Goal: Task Accomplishment & Management: Use online tool/utility

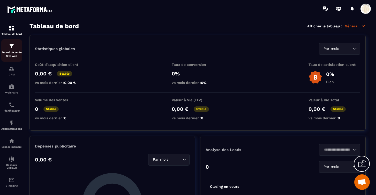
click at [15, 49] on div "Tunnel de vente Site web" at bounding box center [11, 50] width 21 height 15
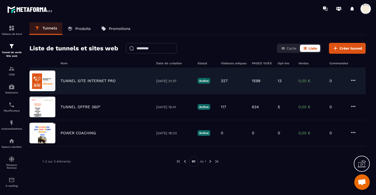
click at [85, 80] on p "TUNNEL SITE INTERNET PRO" at bounding box center [88, 81] width 55 height 5
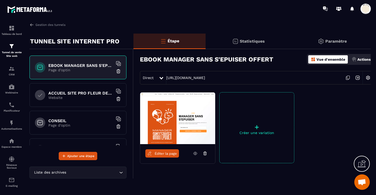
click at [90, 70] on p "Page d'optin" at bounding box center [80, 70] width 65 height 4
click at [349, 77] on icon at bounding box center [348, 78] width 10 height 10
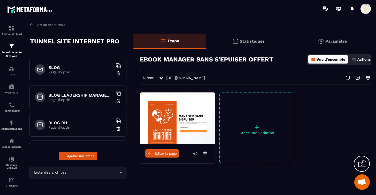
scroll to position [629, 0]
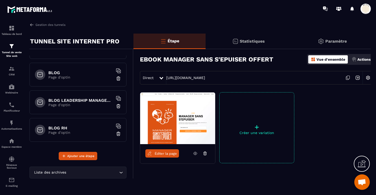
click at [72, 75] on p "Page d'optin" at bounding box center [80, 77] width 65 height 4
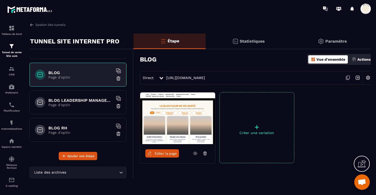
click at [348, 77] on icon at bounding box center [348, 78] width 10 height 10
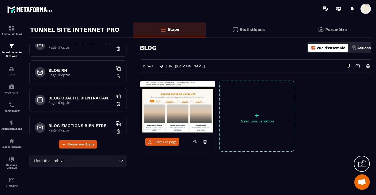
scroll to position [680, 0]
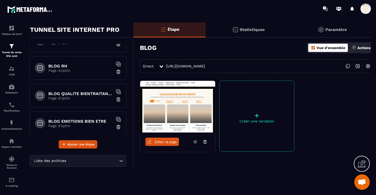
click at [85, 121] on h6 "BLOG EMOTIONS BIEN ETRE" at bounding box center [80, 121] width 65 height 5
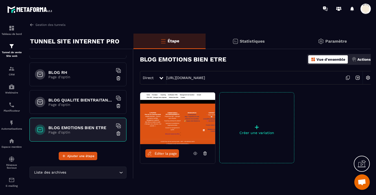
scroll to position [685, 0]
click at [164, 153] on span "Éditer la page" at bounding box center [166, 154] width 22 height 4
